Goal: Task Accomplishment & Management: Use online tool/utility

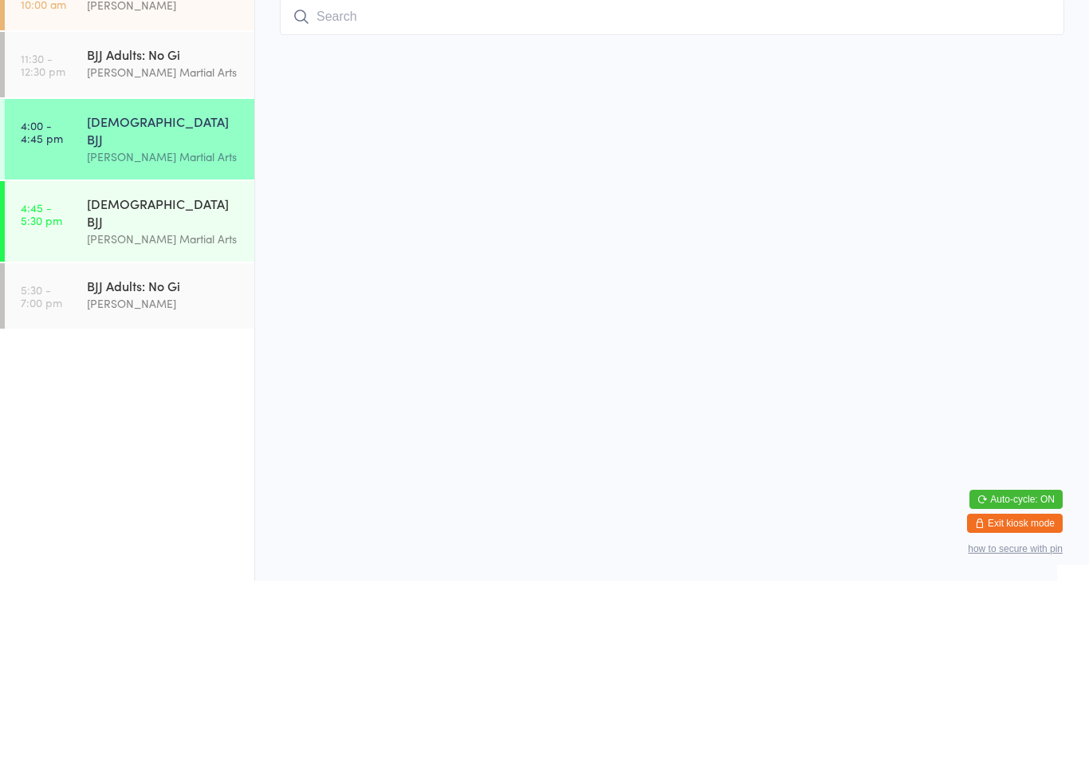
click at [116, 293] on div "[DEMOGRAPHIC_DATA] BJJ" at bounding box center [164, 310] width 154 height 35
click at [106, 293] on div "[DEMOGRAPHIC_DATA] BJJ" at bounding box center [164, 310] width 154 height 35
click at [98, 279] on div "[DEMOGRAPHIC_DATA] BJJ [PERSON_NAME] Martial Arts" at bounding box center [170, 319] width 167 height 81
click at [92, 212] on div "BJJ Adults: No Gi [PERSON_NAME] Martial Arts" at bounding box center [170, 243] width 167 height 63
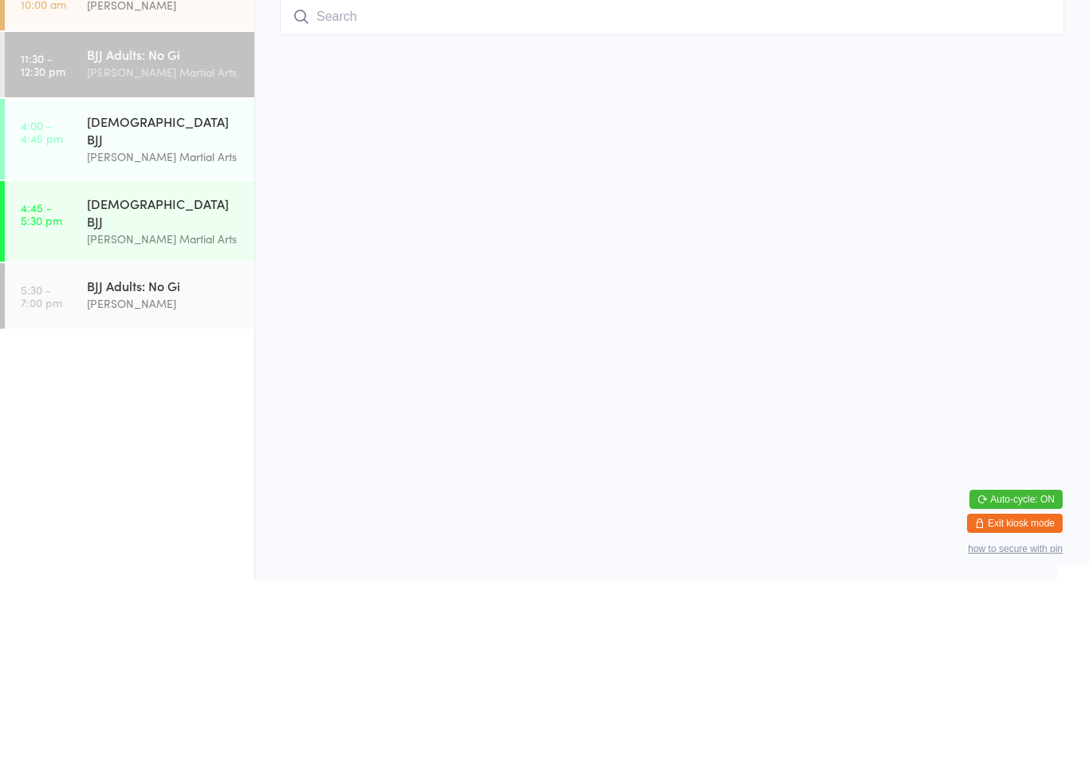
click at [128, 95] on div "MMA - Advanced" at bounding box center [164, 101] width 154 height 18
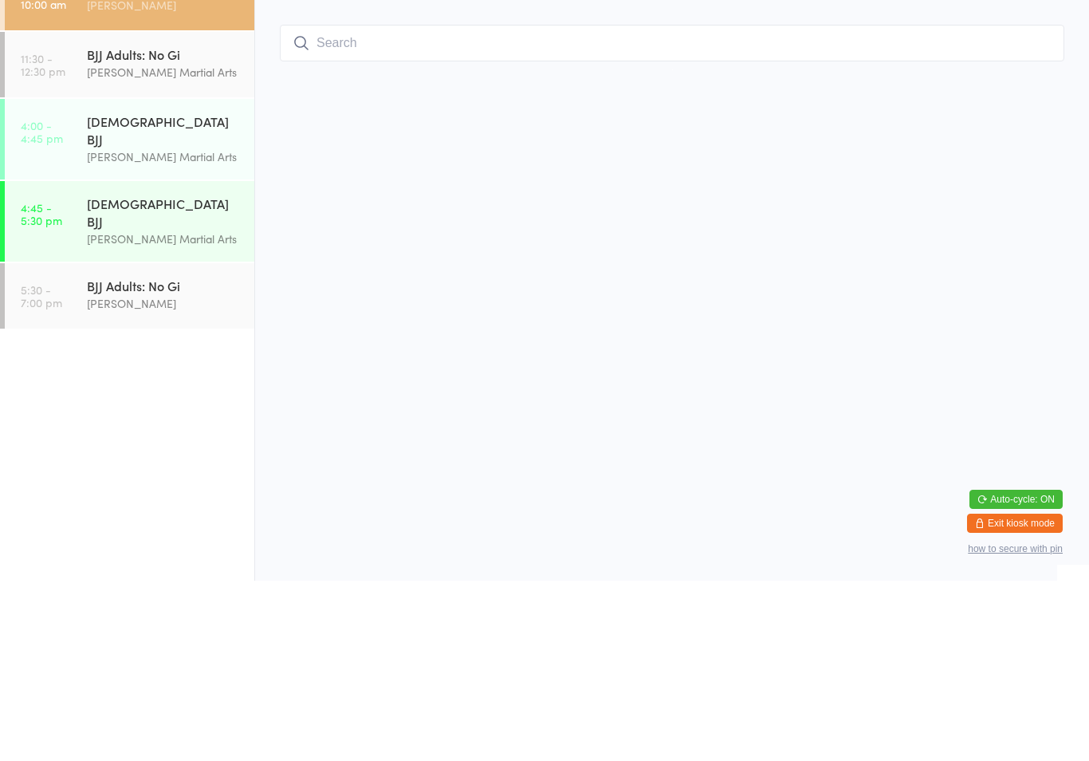
click at [931, 205] on input "search" at bounding box center [672, 223] width 785 height 37
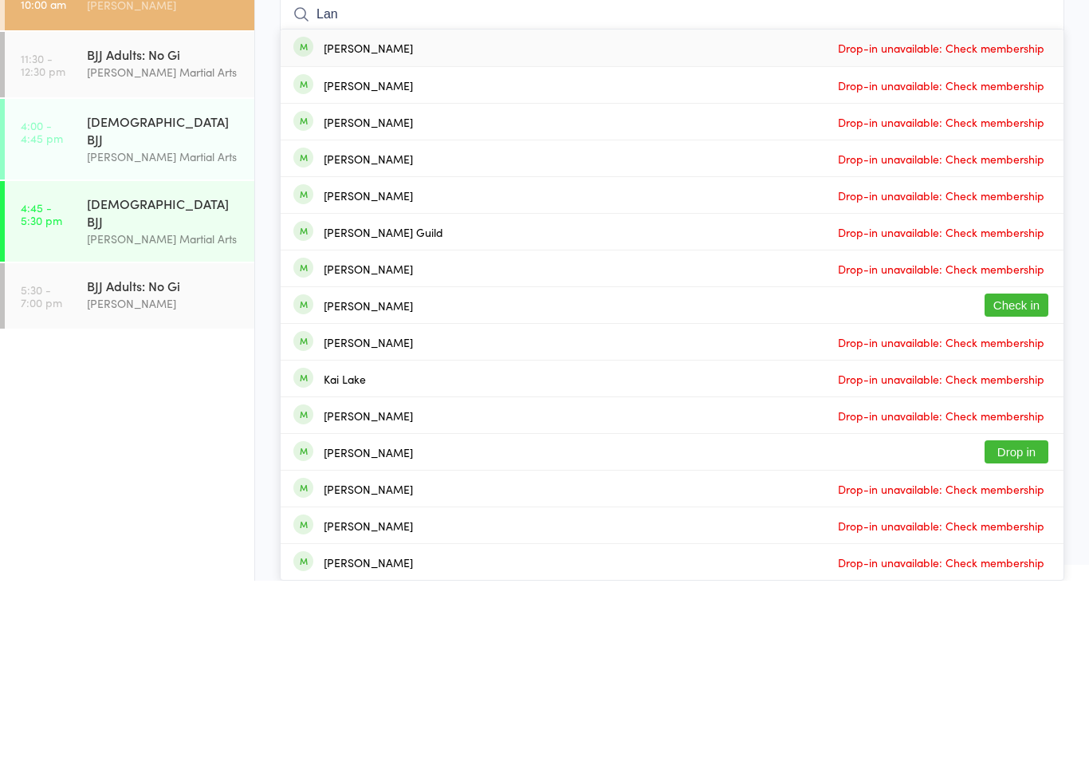
type input "Lan"
click at [1029, 474] on button "Check in" at bounding box center [1017, 485] width 64 height 23
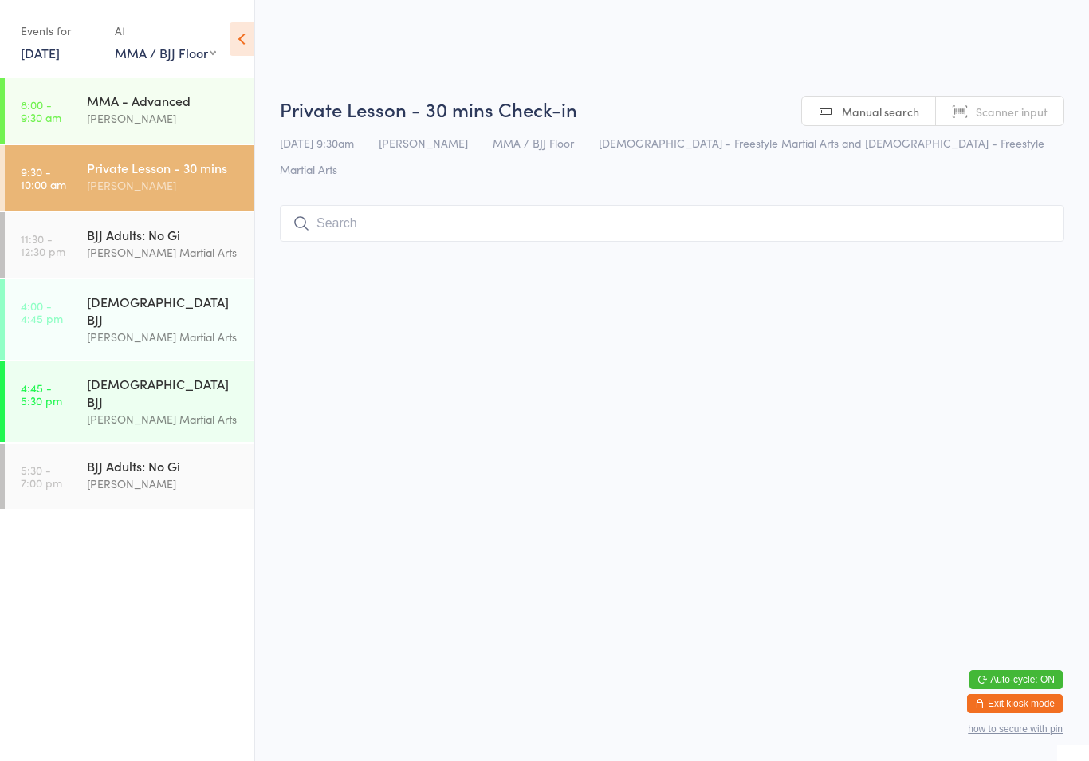
click at [797, 205] on input "search" at bounding box center [672, 223] width 785 height 37
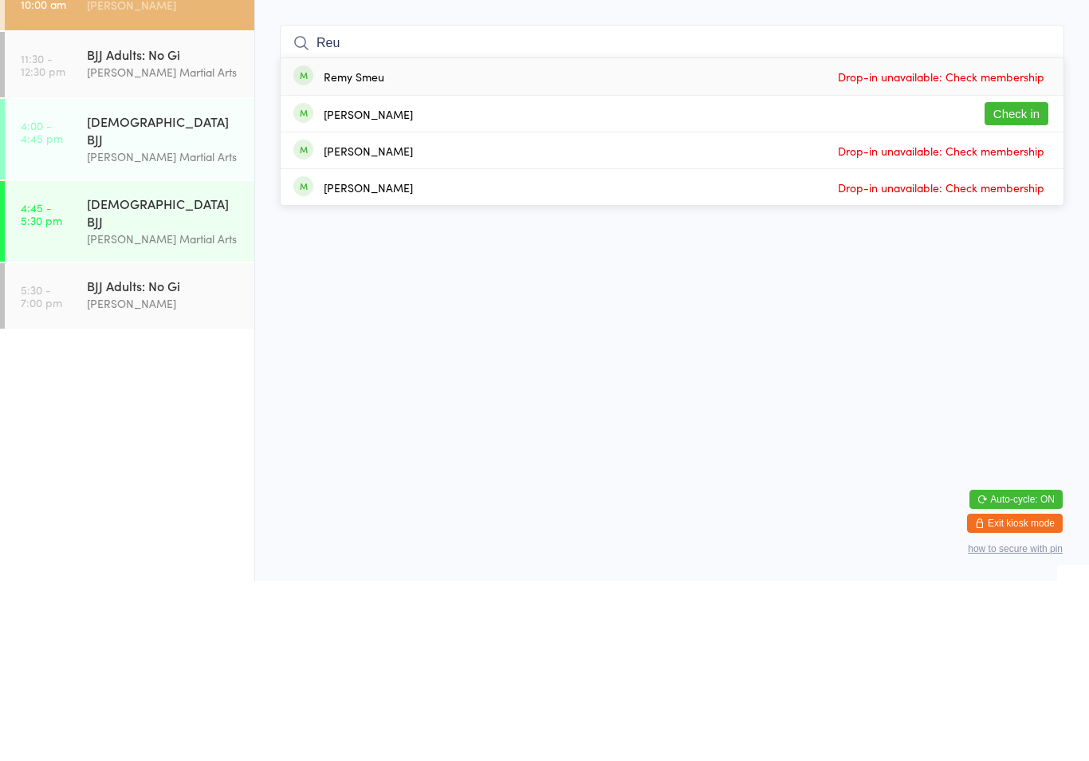
type input "Reu"
click at [1014, 282] on button "Check in" at bounding box center [1017, 293] width 64 height 23
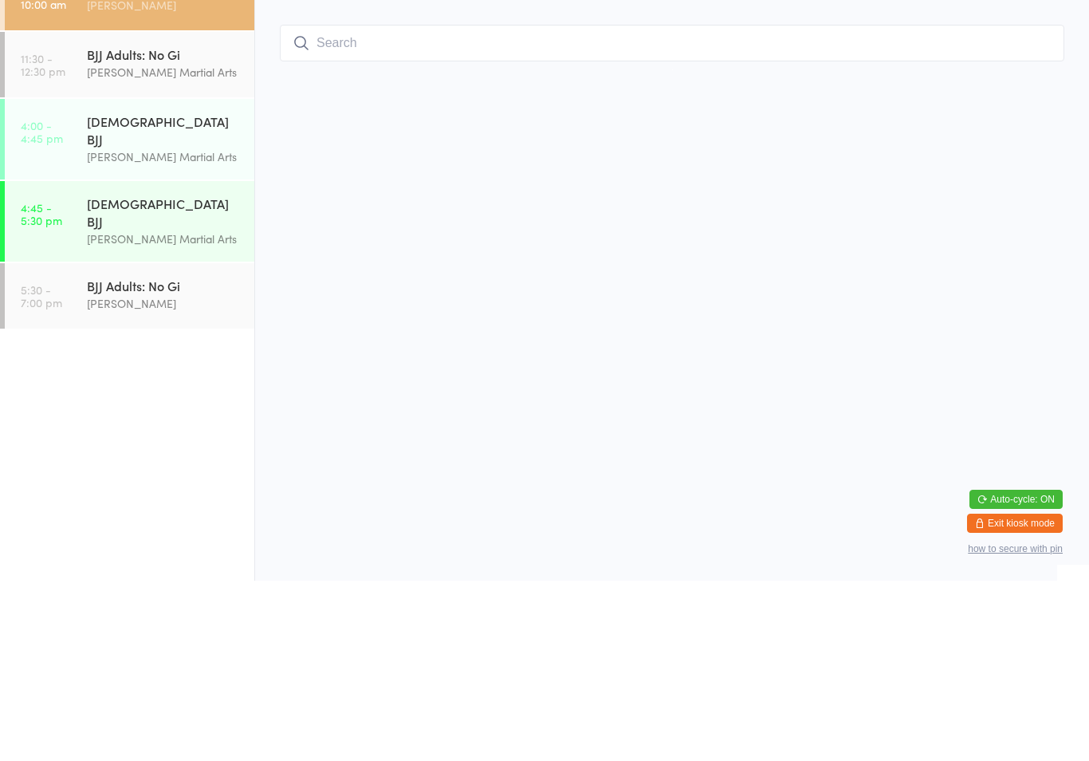
click at [890, 230] on html "You have now entered Kiosk Mode. Members will be able to check themselves in us…" at bounding box center [544, 380] width 1089 height 761
